Goal: Check status

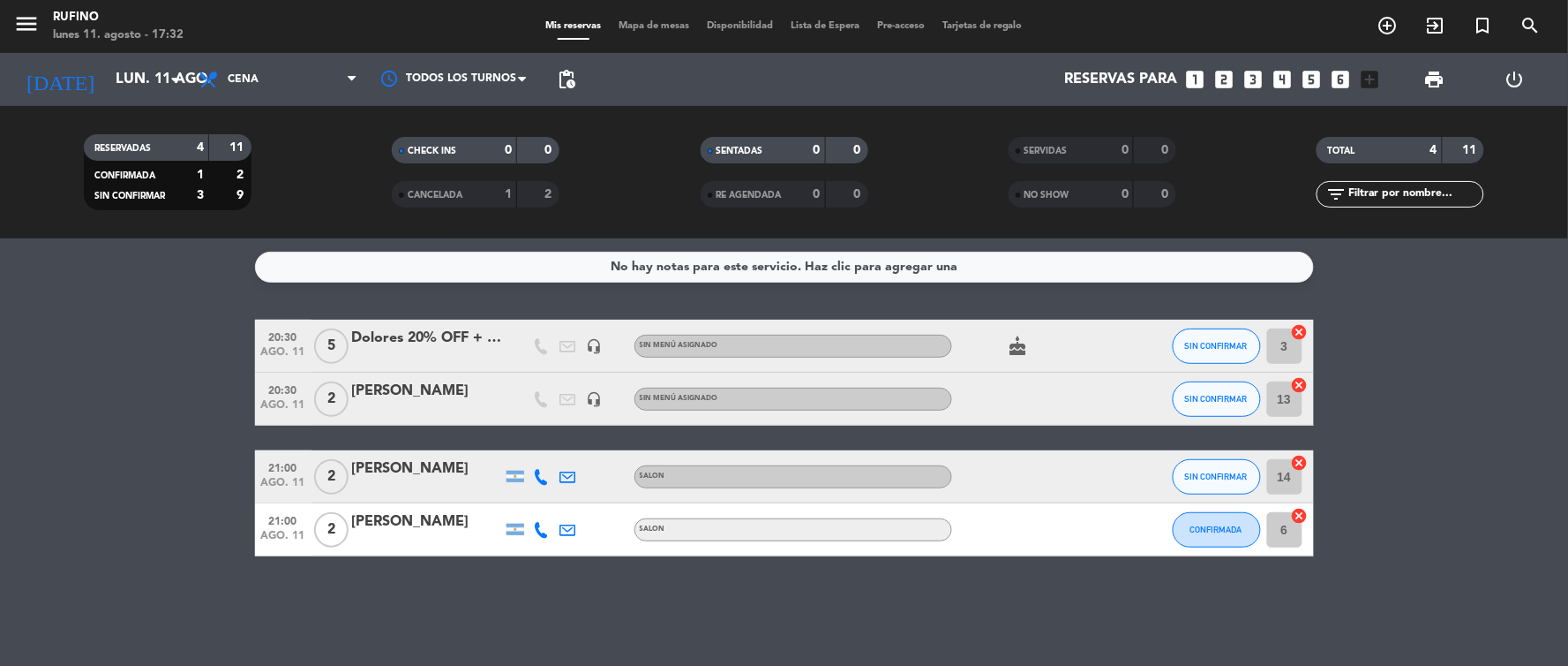
click at [390, 346] on div "Dolores 20% OFF + copas de espumante de cortesía" at bounding box center [426, 338] width 150 height 23
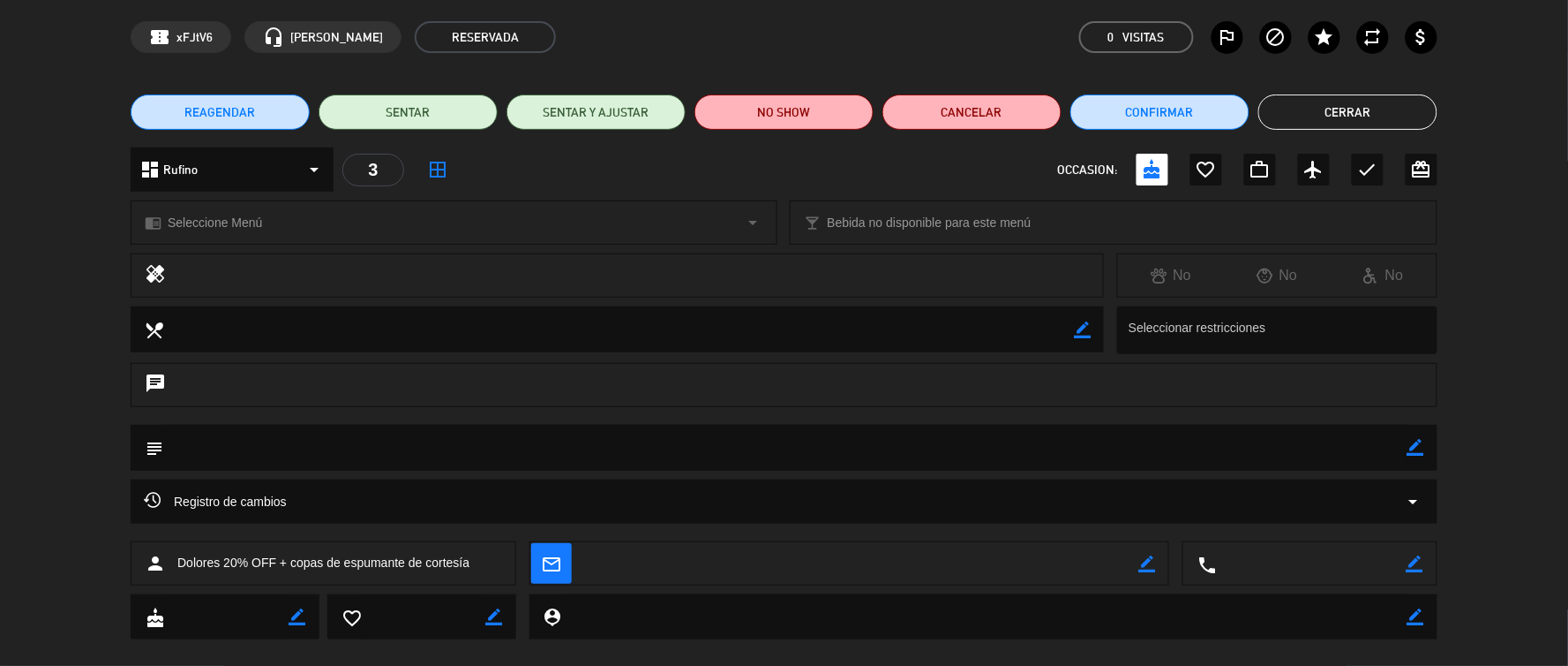
scroll to position [91, 0]
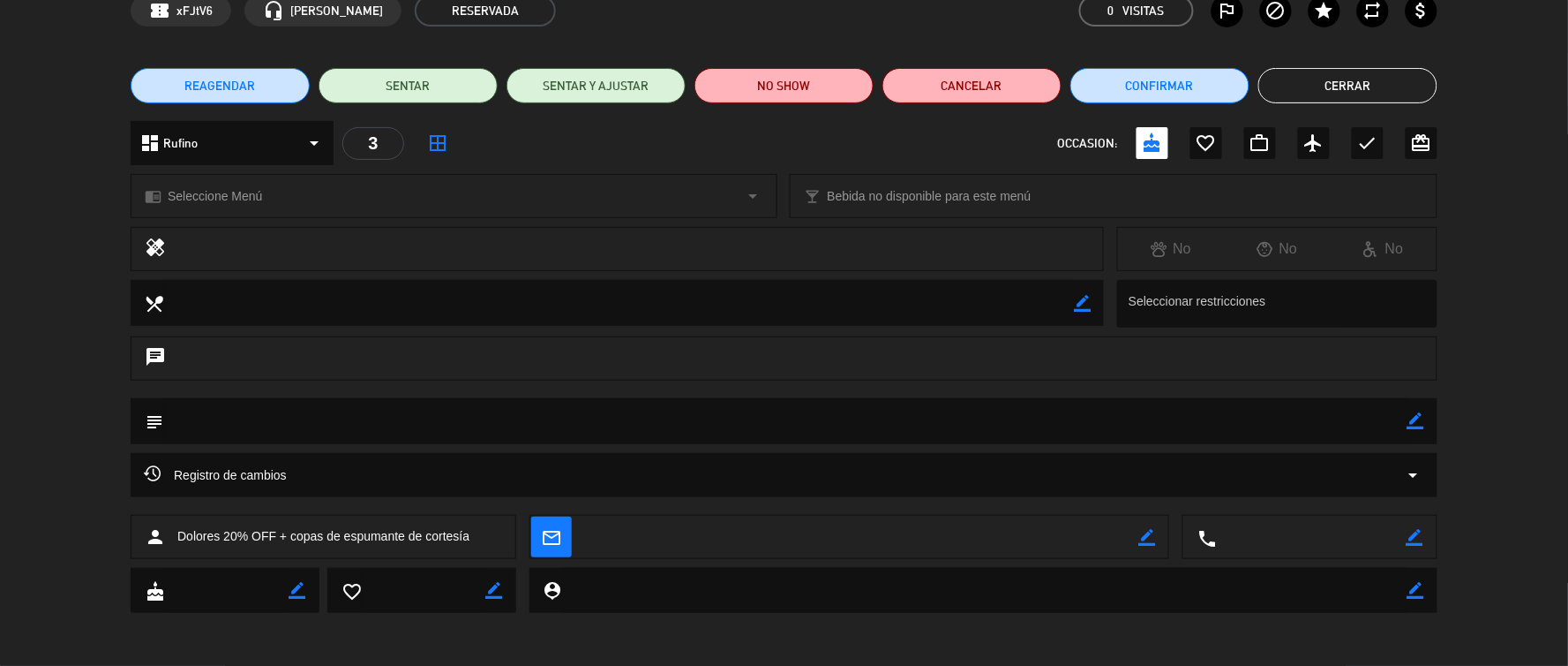
click at [1380, 79] on button "Cerrar" at bounding box center [1348, 86] width 179 height 35
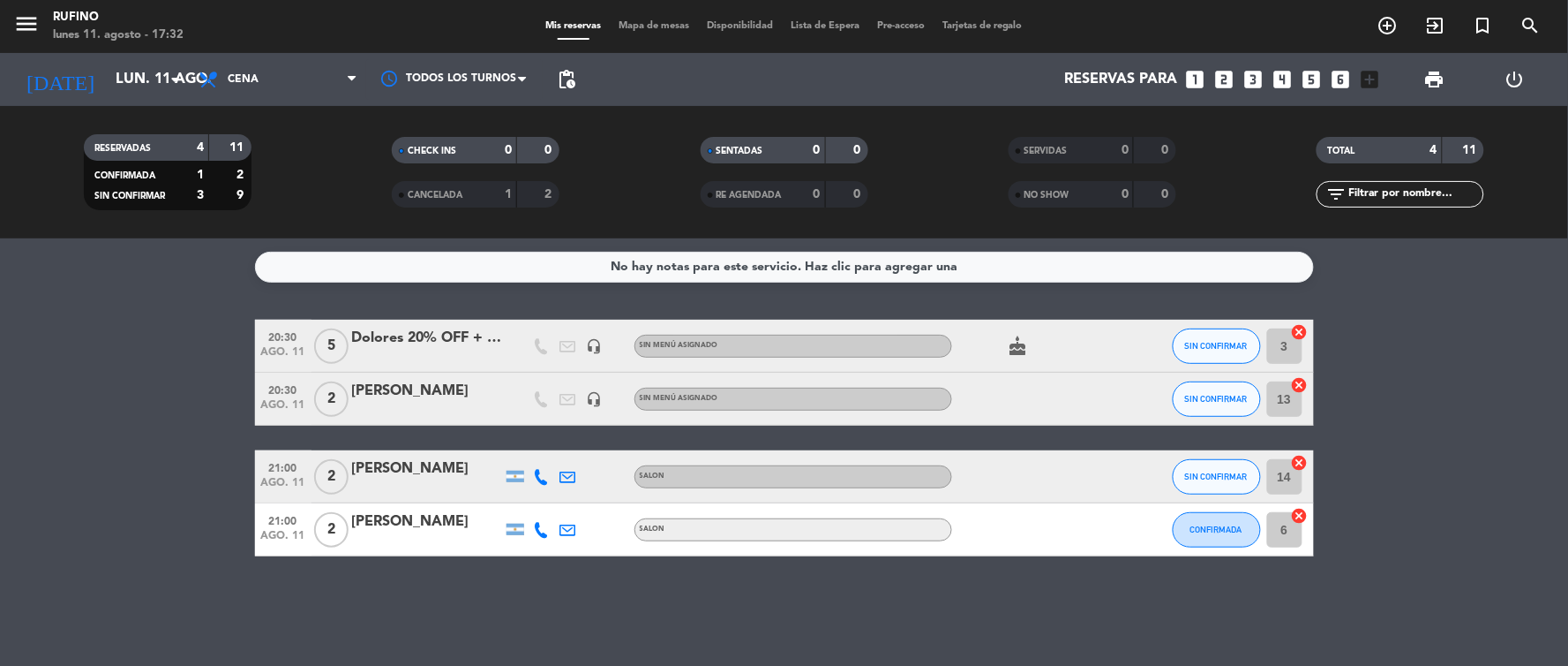
click at [390, 524] on div "[PERSON_NAME]" at bounding box center [426, 522] width 150 height 23
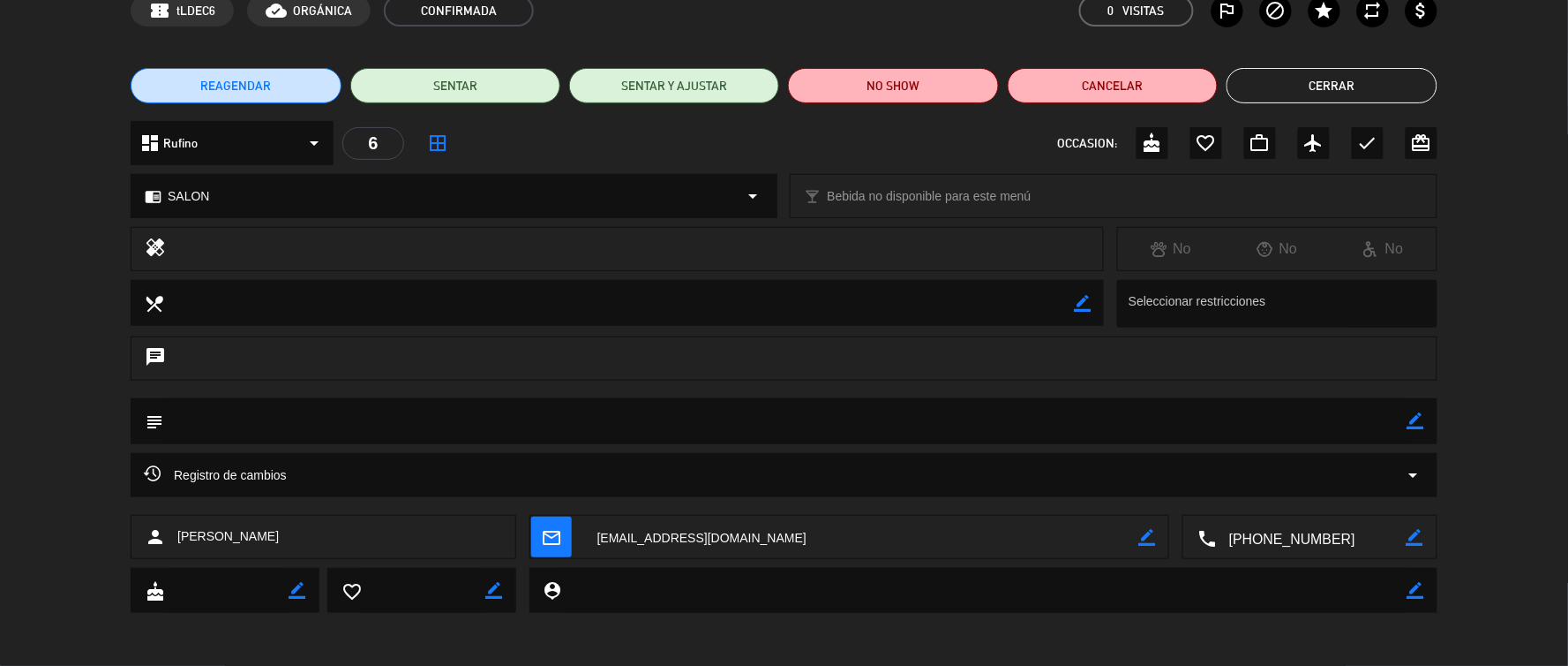
scroll to position [0, 0]
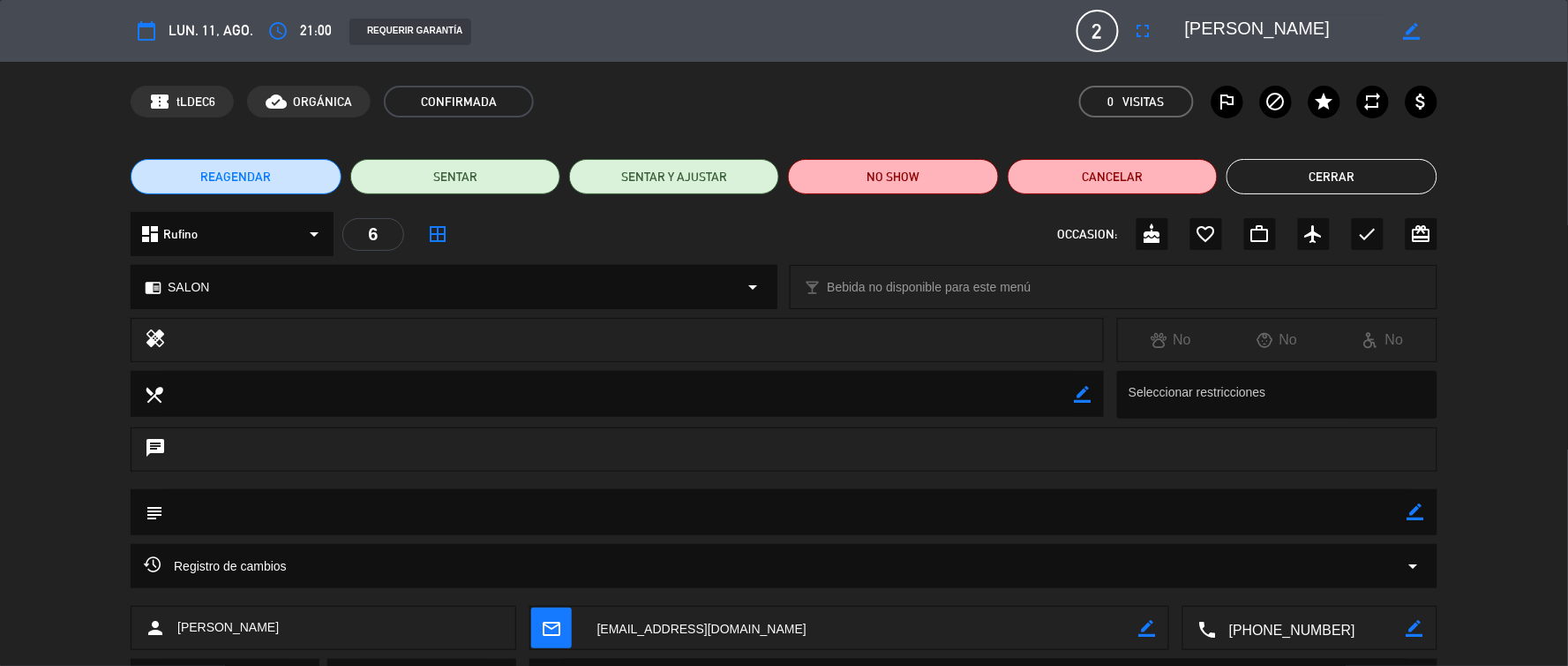
click at [1363, 176] on button "Cerrar" at bounding box center [1331, 176] width 210 height 35
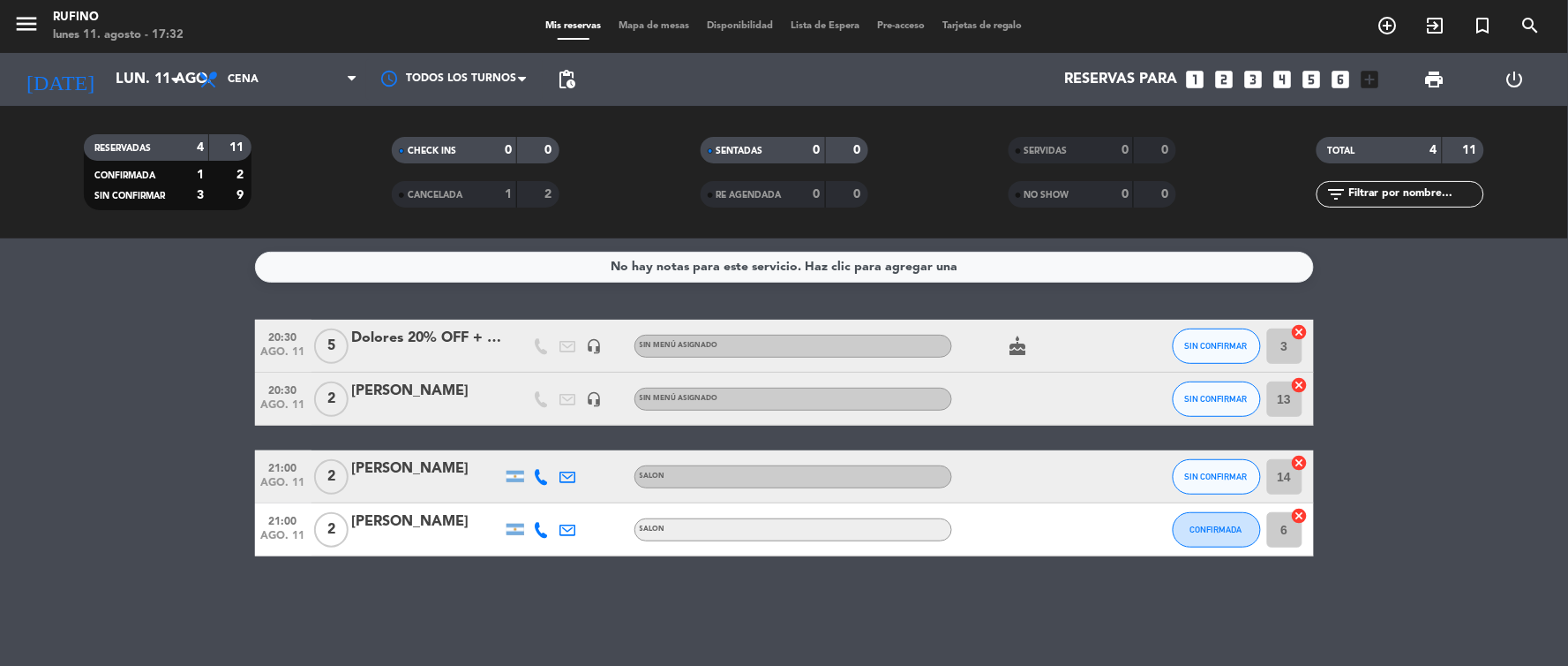
click at [392, 479] on div "[PERSON_NAME]" at bounding box center [426, 469] width 150 height 23
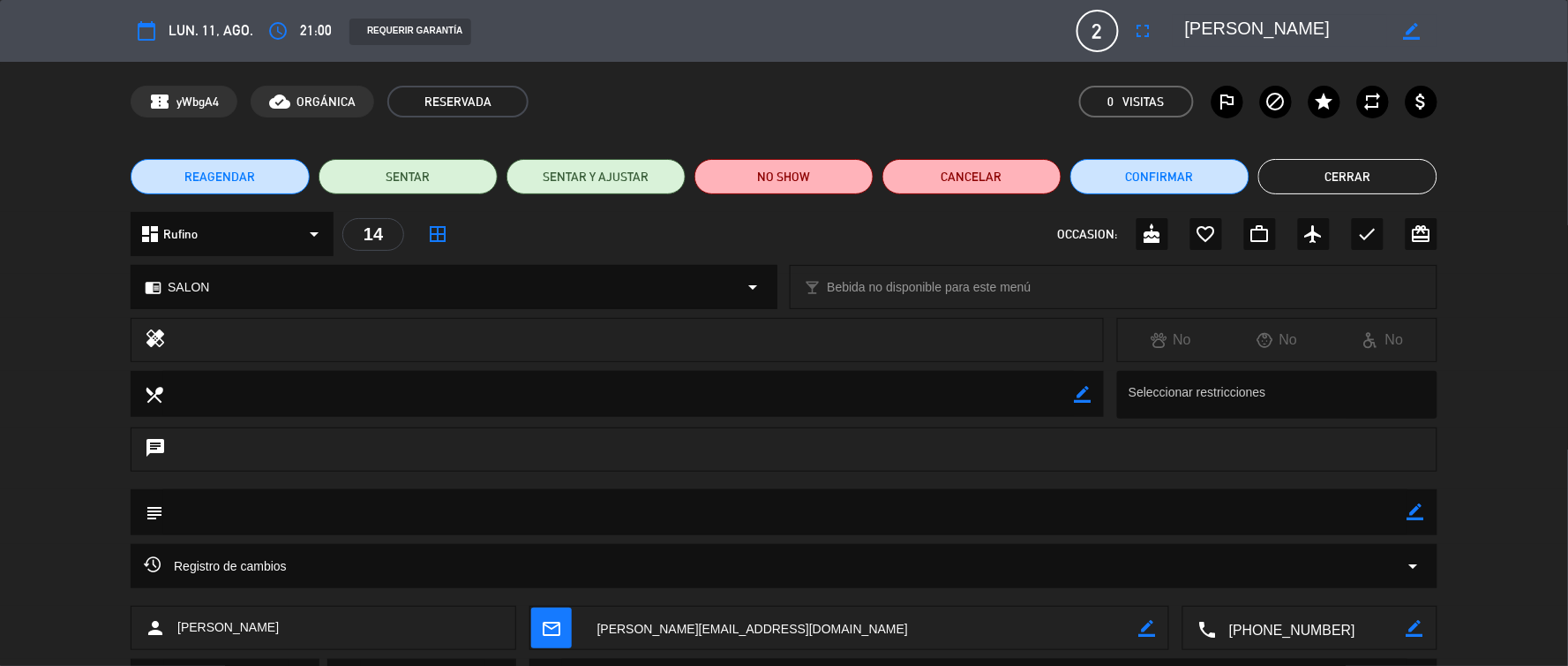
click at [1301, 181] on button "Cerrar" at bounding box center [1348, 176] width 179 height 35
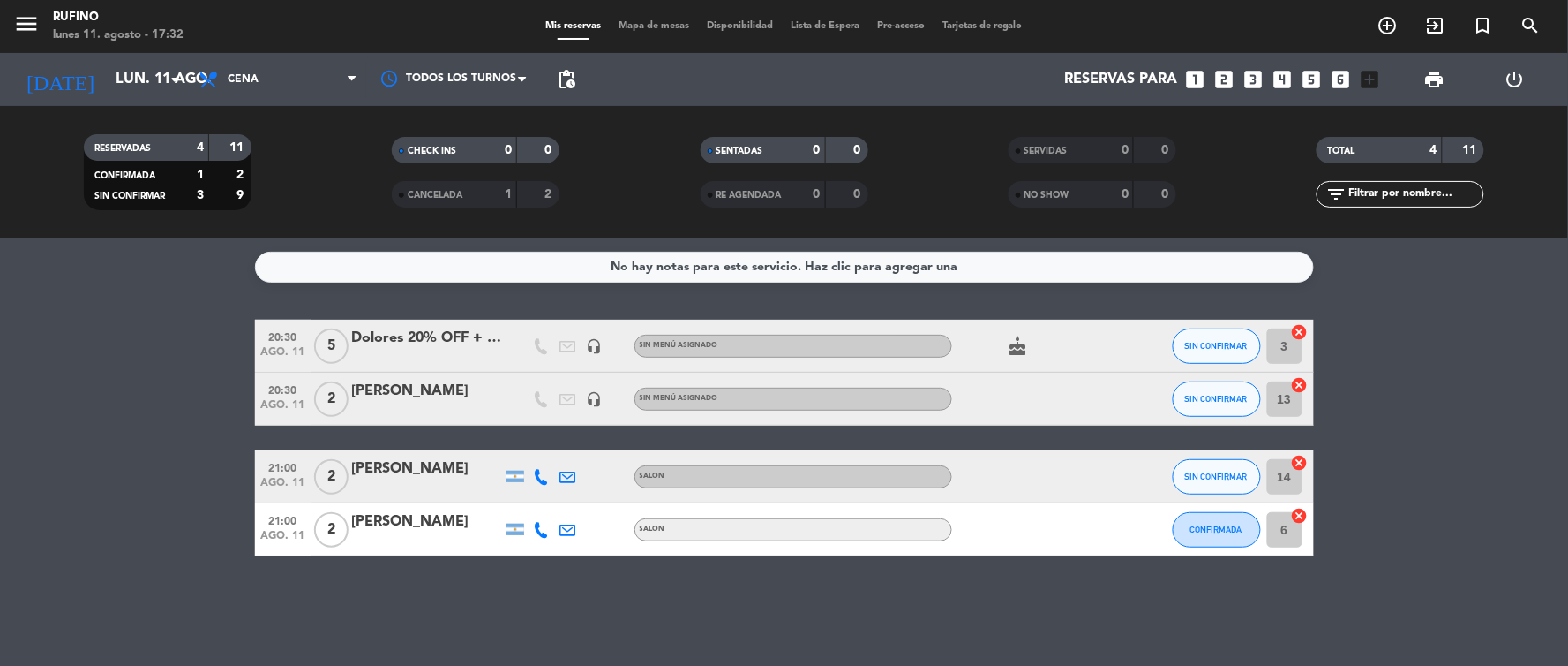
click at [201, 385] on bookings-row "20:30 [DATE] 5 Dolores 20% OFF + copas de espumante de cortesía headset_mic Sin…" at bounding box center [784, 437] width 1568 height 237
click at [107, 89] on input "lun. 11 ago." at bounding box center [201, 80] width 187 height 34
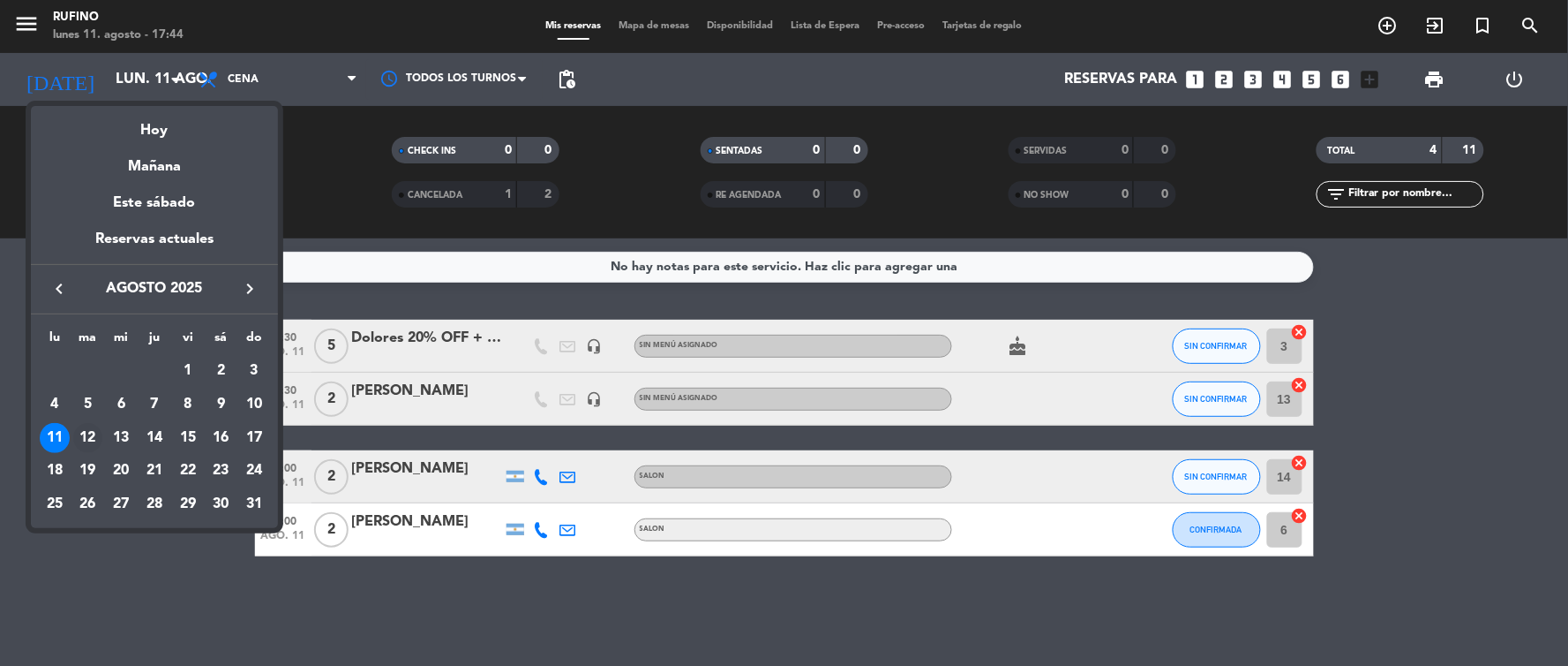
click at [99, 436] on div "12" at bounding box center [87, 437] width 30 height 30
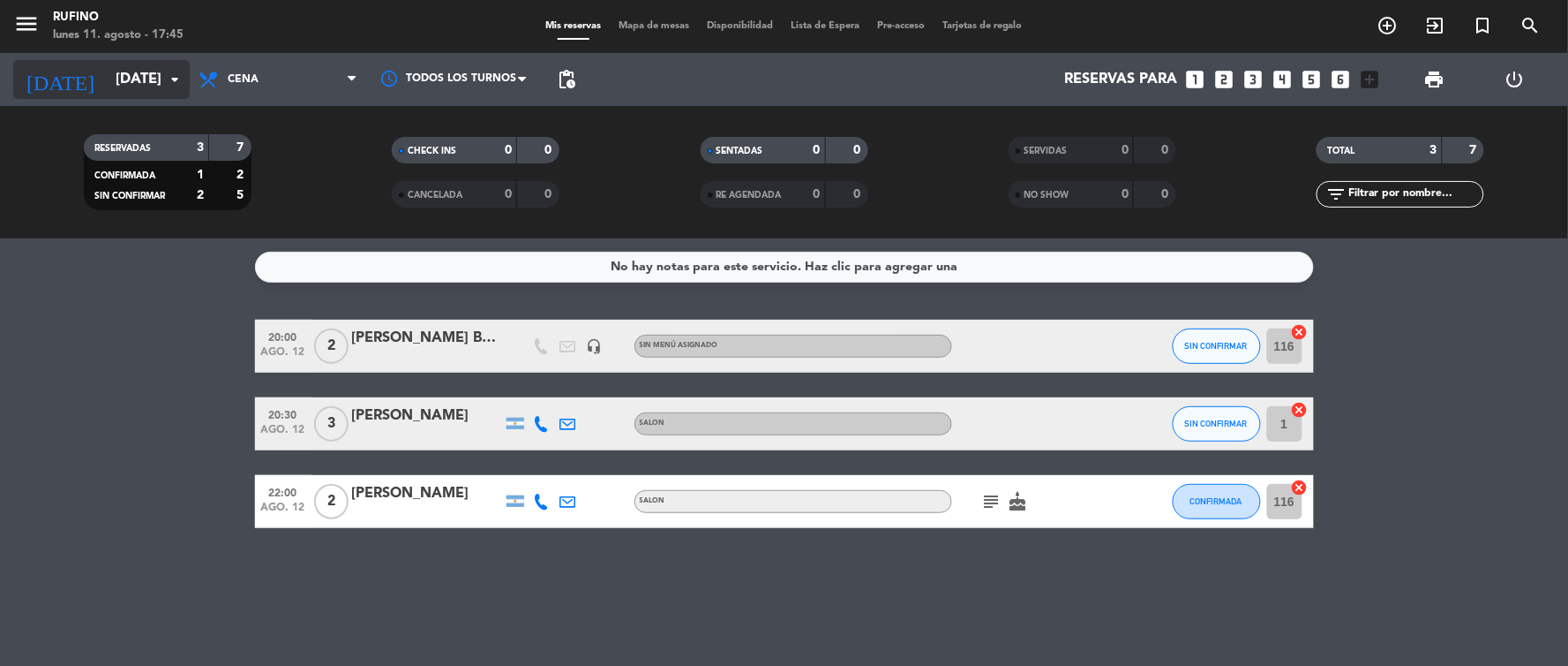
drag, startPoint x: 128, startPoint y: 74, endPoint x: 125, endPoint y: 86, distance: 12.4
click at [125, 86] on input "[DATE]" at bounding box center [201, 80] width 187 height 34
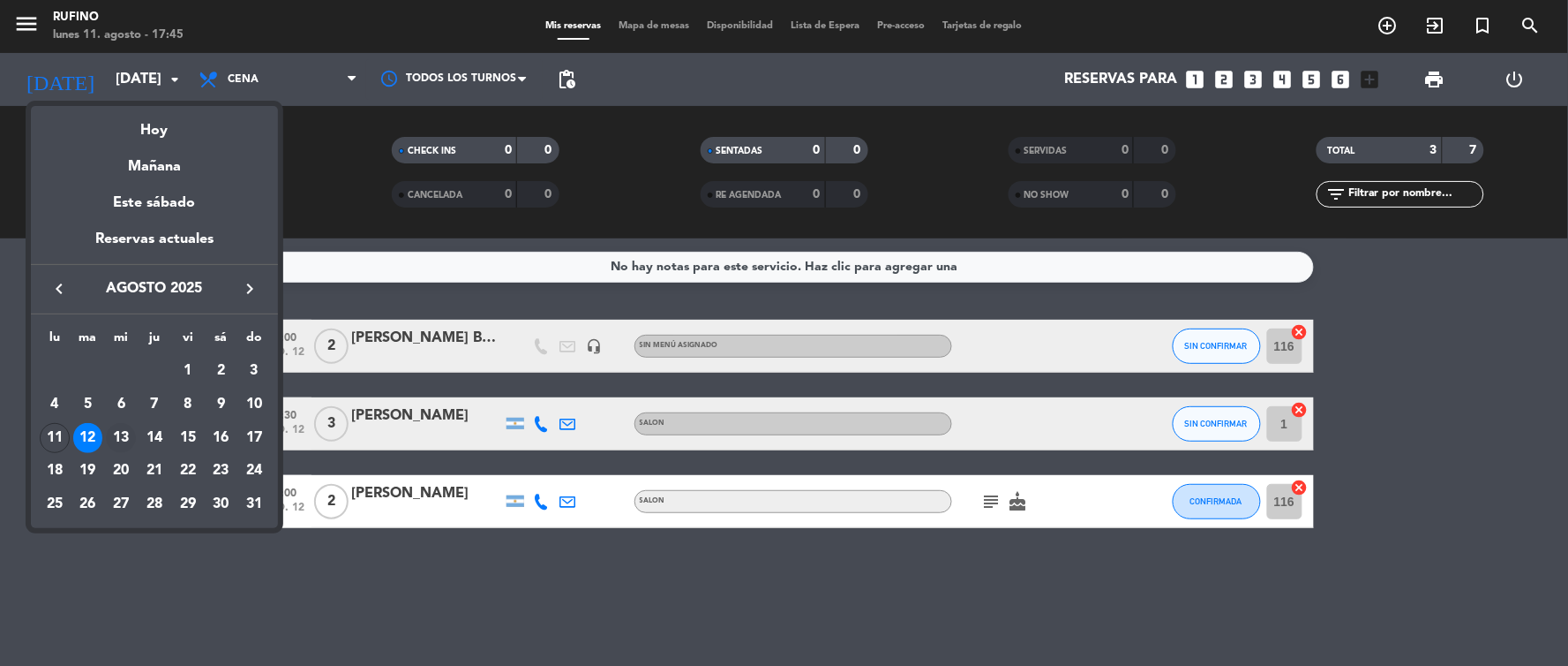
click at [127, 442] on div "13" at bounding box center [121, 437] width 30 height 30
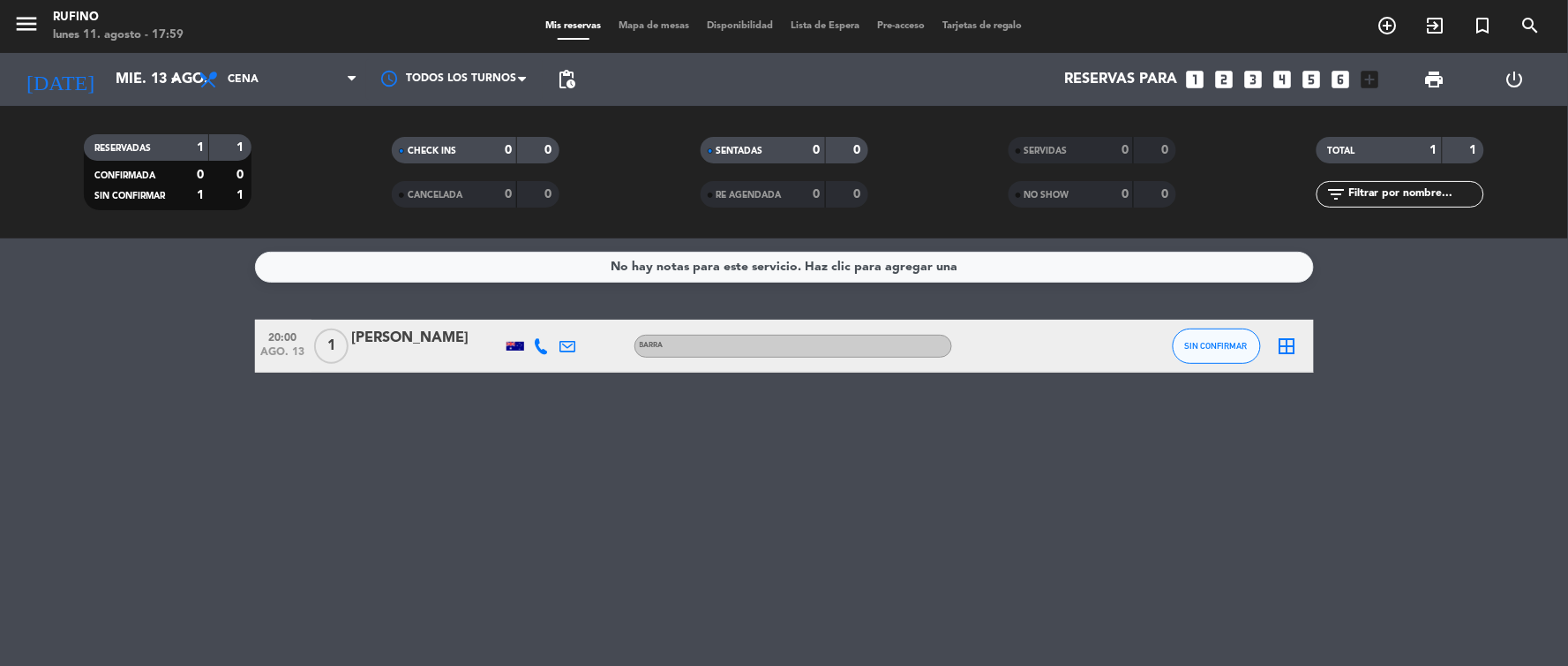
click at [454, 296] on div "No hay notas para este servicio. Haz clic para agregar una 20:00 [DATE] 1 WAN T…" at bounding box center [784, 452] width 1568 height 428
click at [107, 68] on input "mié. 13 ago." at bounding box center [201, 80] width 187 height 34
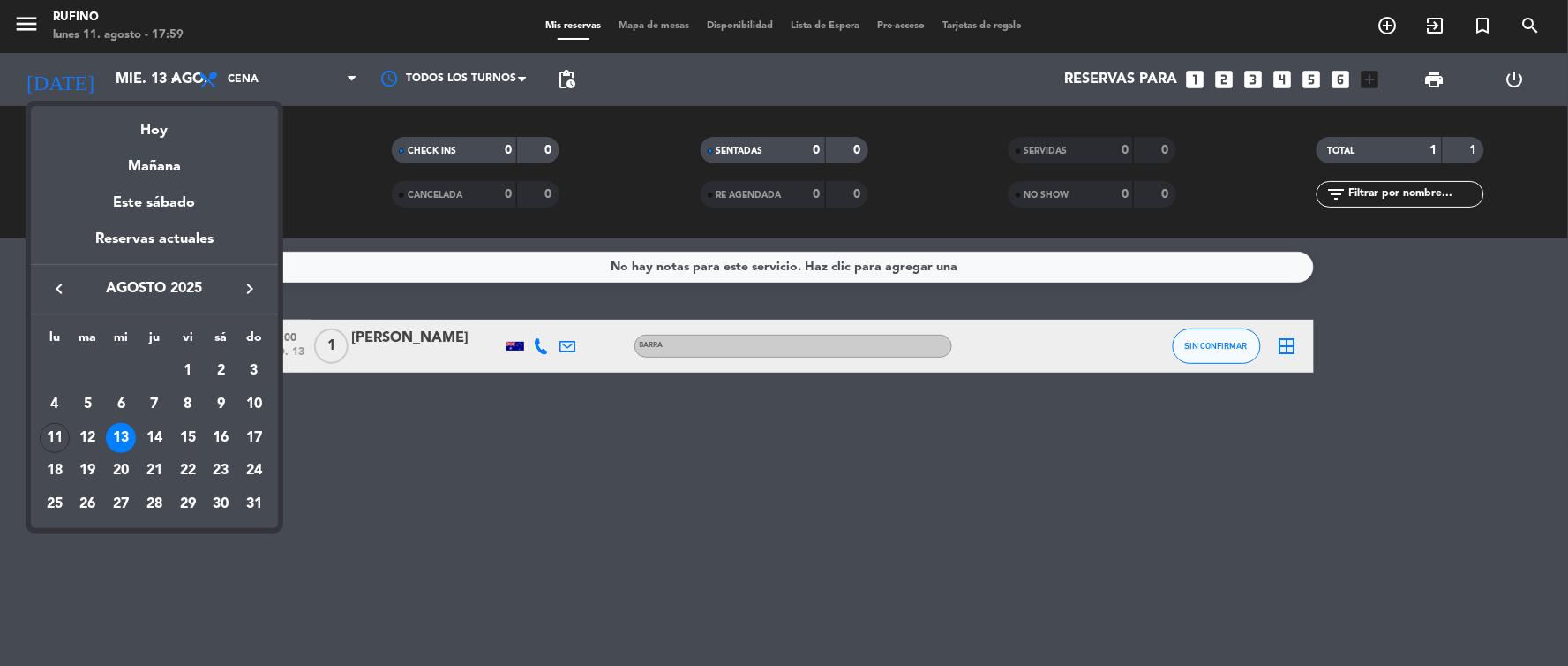
click at [152, 122] on div "Hoy" at bounding box center [154, 124] width 247 height 36
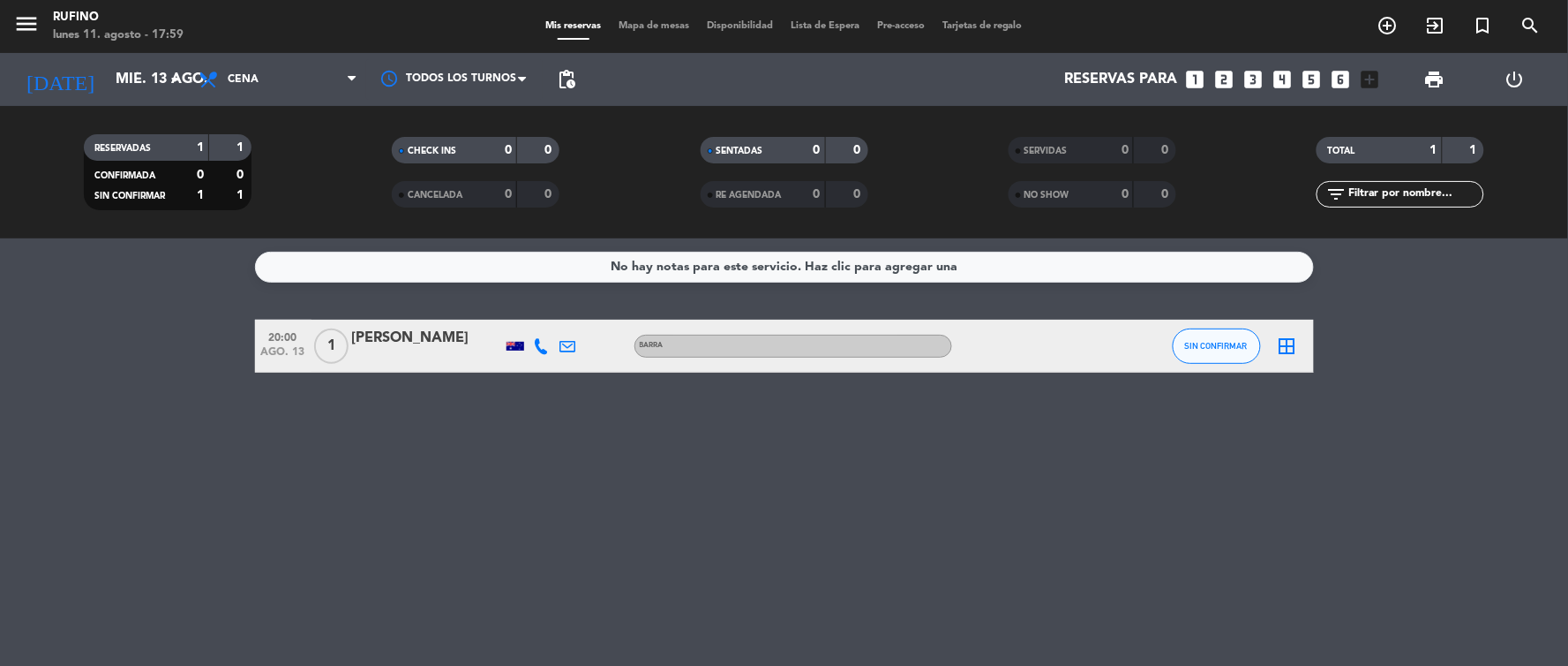
type input "lun. 11 ago."
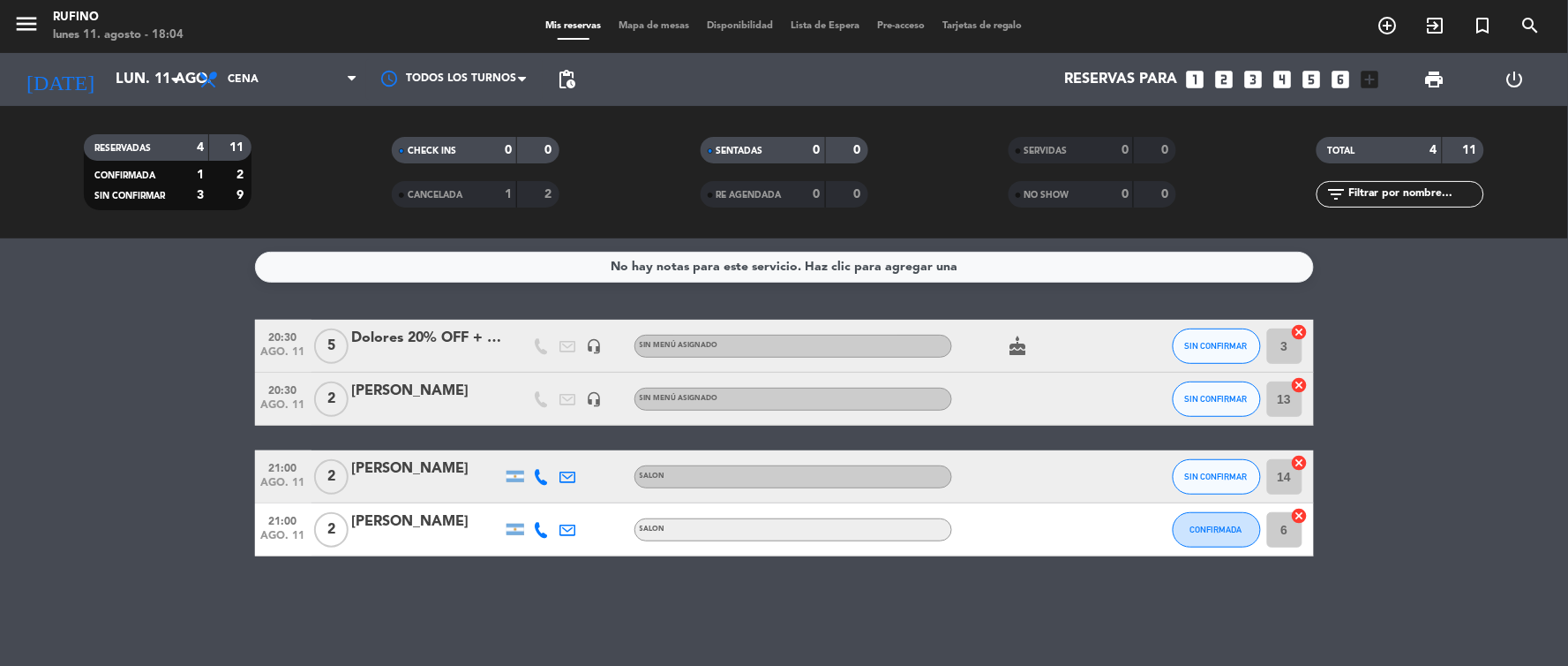
click at [167, 333] on bookings-row "20:30 [DATE] 5 Dolores 20% OFF + copas de espumante de cortesía headset_mic Sin…" at bounding box center [784, 437] width 1568 height 237
click at [128, 72] on input "lun. 11 ago." at bounding box center [201, 80] width 187 height 34
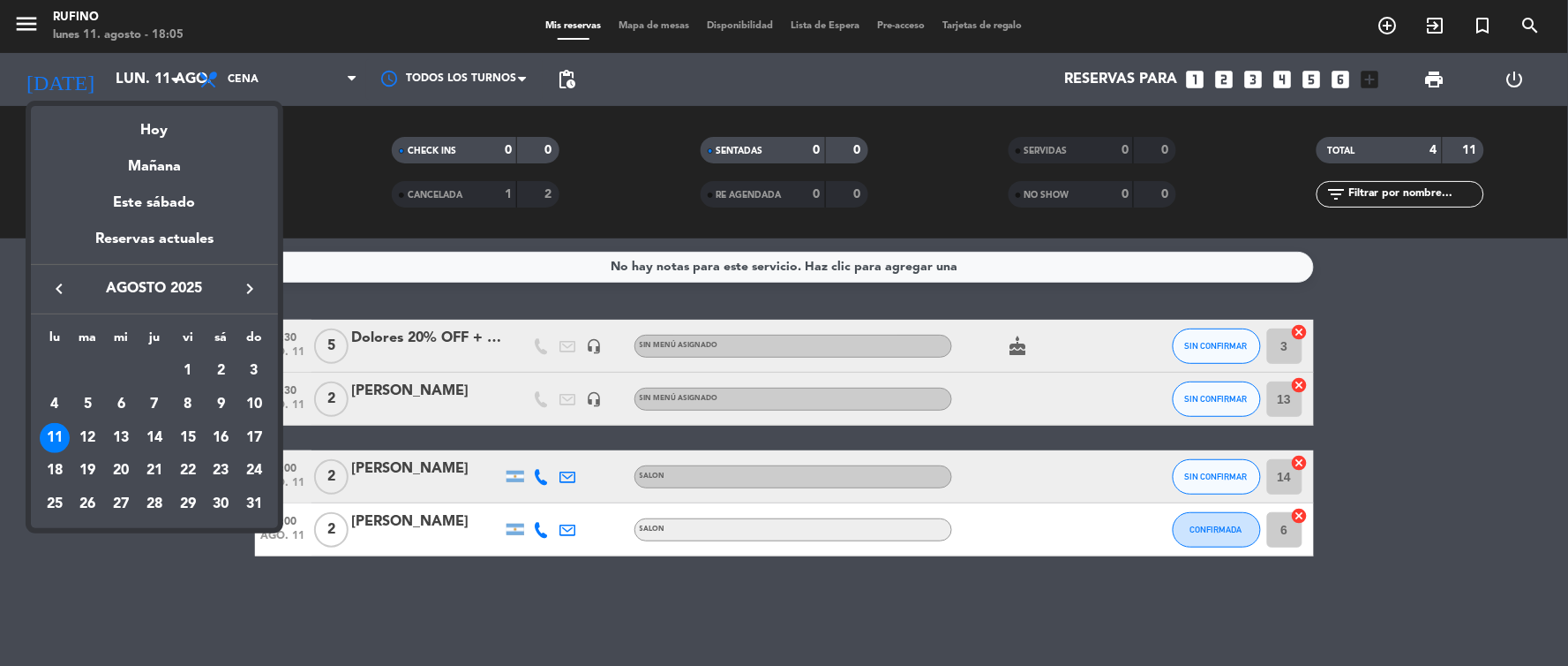
click at [1394, 338] on div at bounding box center [784, 333] width 1568 height 666
